Goal: Navigation & Orientation: Find specific page/section

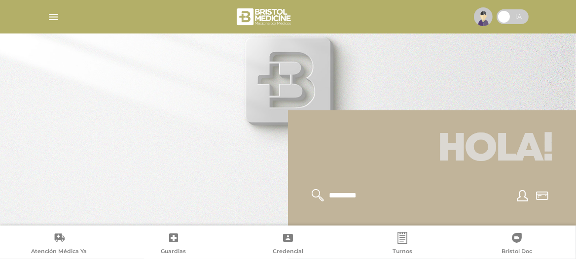
click at [55, 19] on img "button" at bounding box center [53, 17] width 12 height 12
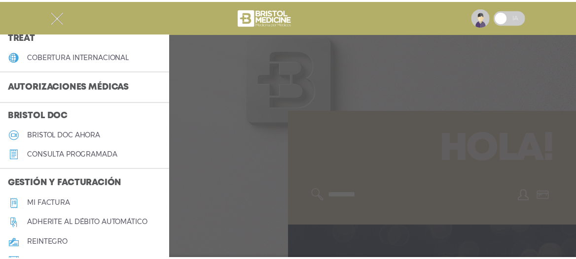
scroll to position [274, 0]
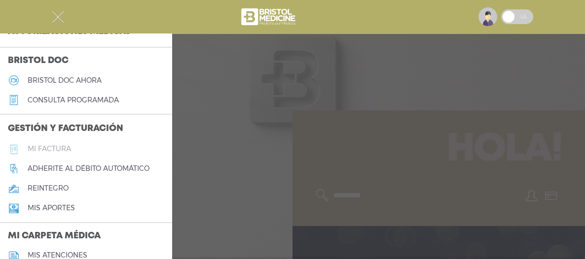
click at [45, 147] on h5 "Mi factura" at bounding box center [49, 149] width 43 height 8
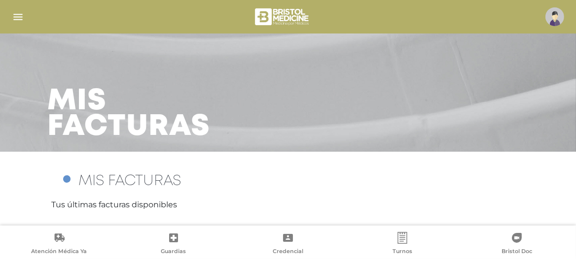
click at [19, 18] on img "button" at bounding box center [18, 17] width 12 height 12
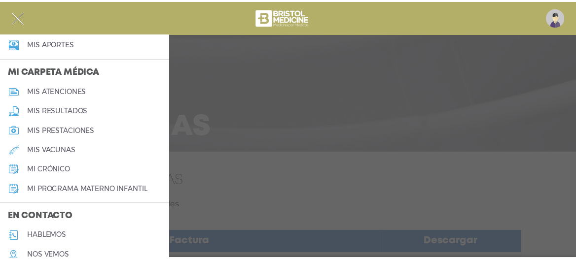
scroll to position [481, 0]
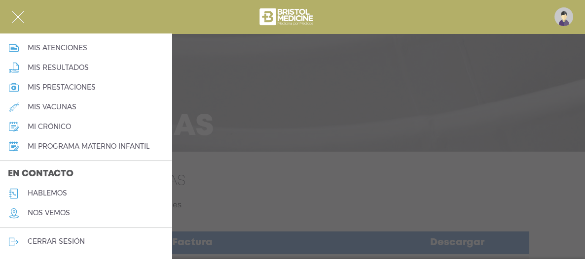
click at [47, 102] on link "mis vacunas" at bounding box center [86, 107] width 172 height 20
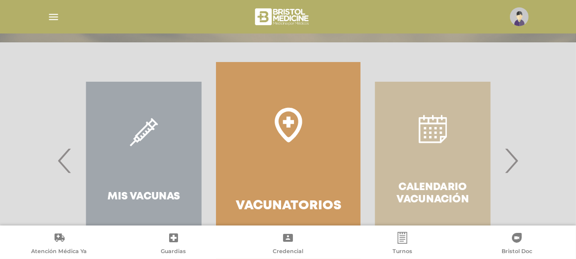
scroll to position [163, 0]
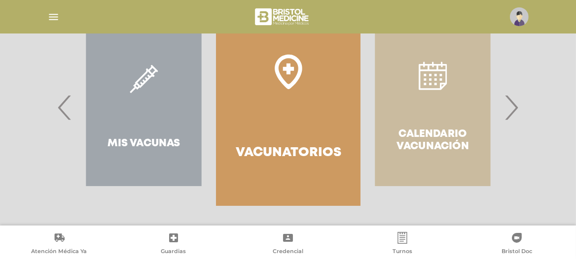
click at [512, 110] on span "›" at bounding box center [511, 107] width 19 height 53
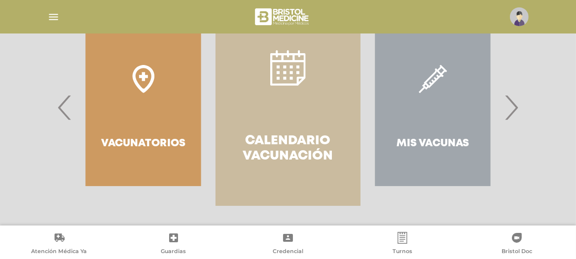
click at [511, 108] on span "›" at bounding box center [511, 107] width 19 height 53
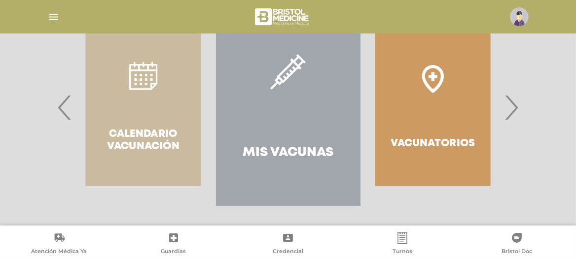
click at [286, 148] on h4 "Mis Vacunas" at bounding box center [288, 152] width 91 height 15
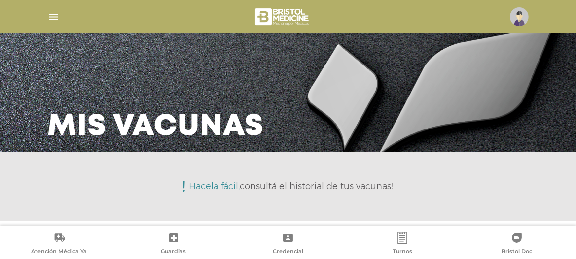
click at [56, 15] on img "button" at bounding box center [53, 17] width 12 height 12
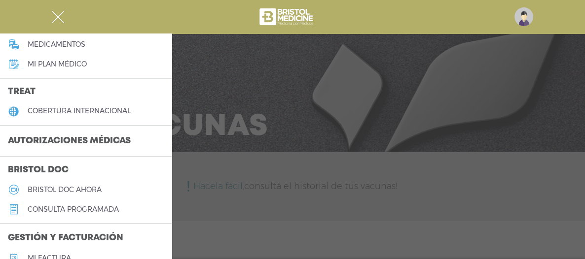
scroll to position [219, 0]
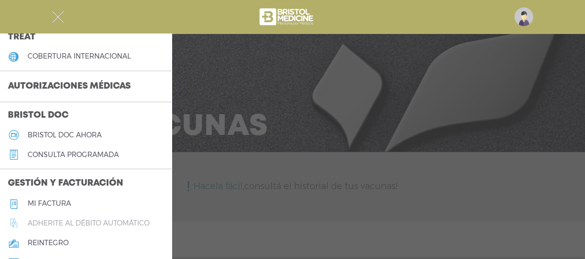
click at [81, 219] on h5 "Adherite al débito automático" at bounding box center [89, 223] width 122 height 8
